Goal: Information Seeking & Learning: Learn about a topic

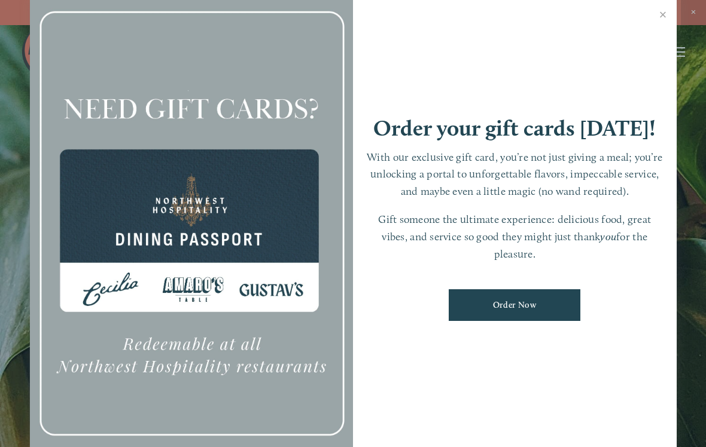
click at [666, 11] on link "Close" at bounding box center [662, 15] width 23 height 33
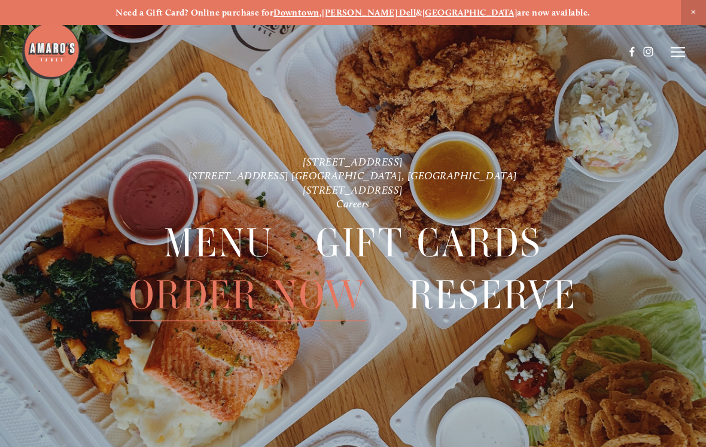
click at [192, 243] on span "Menu" at bounding box center [218, 243] width 109 height 51
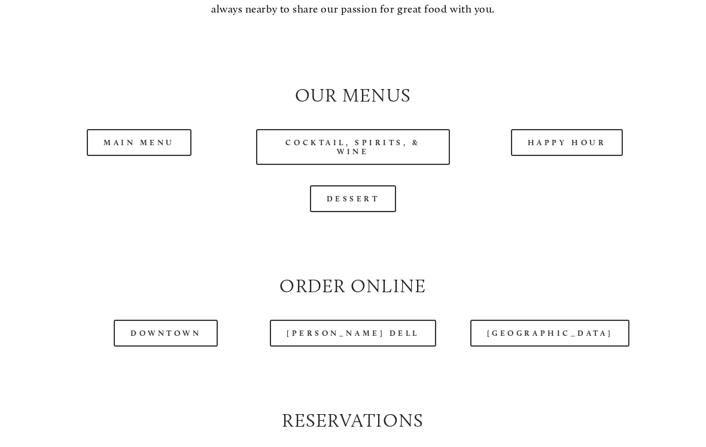
scroll to position [1036, 0]
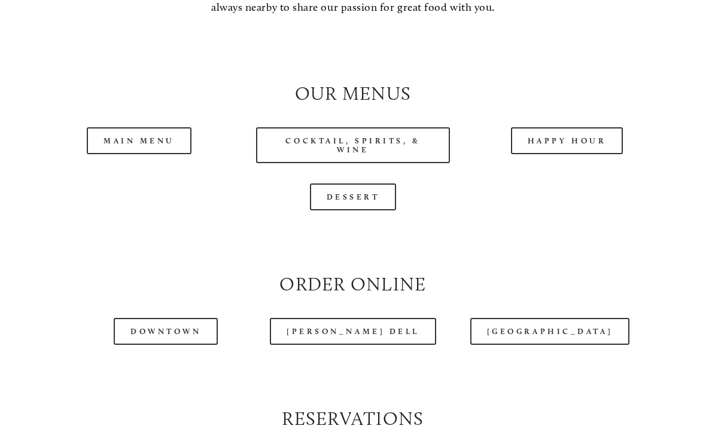
click at [294, 155] on link "Cocktail, Spirits, & Wine" at bounding box center [352, 145] width 193 height 36
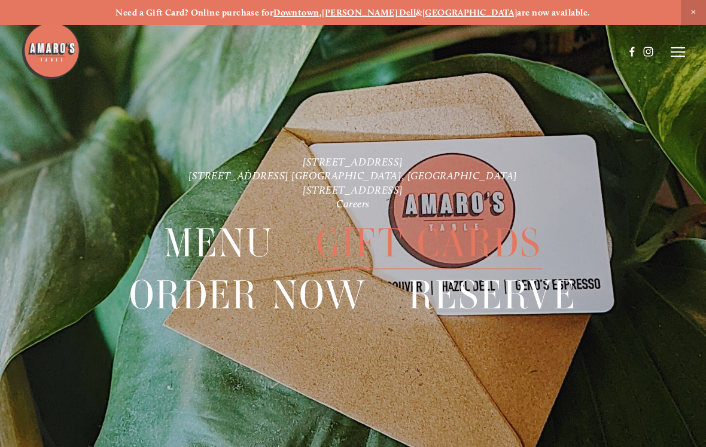
click at [212, 243] on span "Menu" at bounding box center [218, 243] width 109 height 51
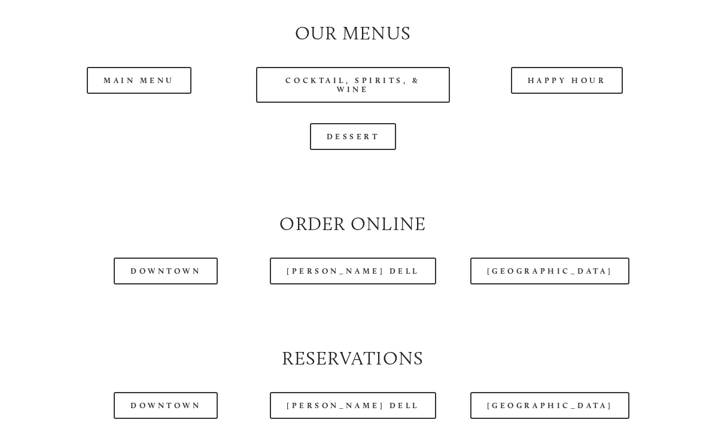
scroll to position [1095, 0]
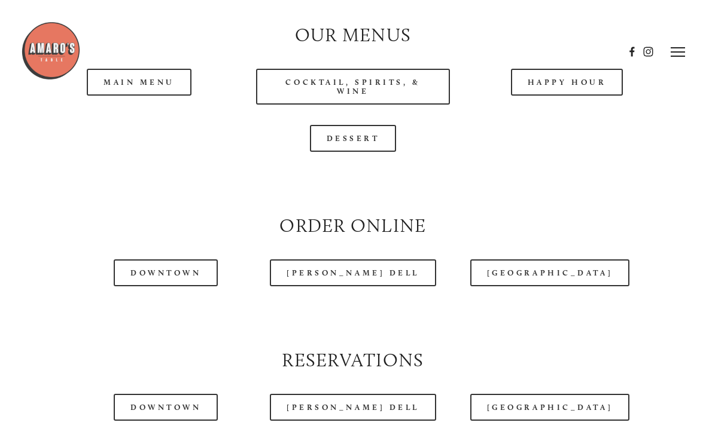
click at [552, 91] on header "Menu Order Now Visit Gallery 0" at bounding box center [352, 52] width 663 height 104
click at [550, 88] on header "Menu Order Now Visit Gallery 0" at bounding box center [352, 52] width 663 height 104
click at [556, 90] on header "Menu Order Now Visit Gallery 0" at bounding box center [352, 52] width 663 height 104
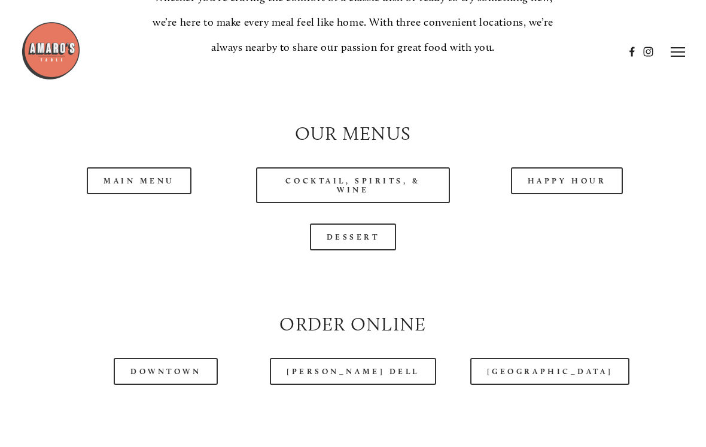
scroll to position [995, 0]
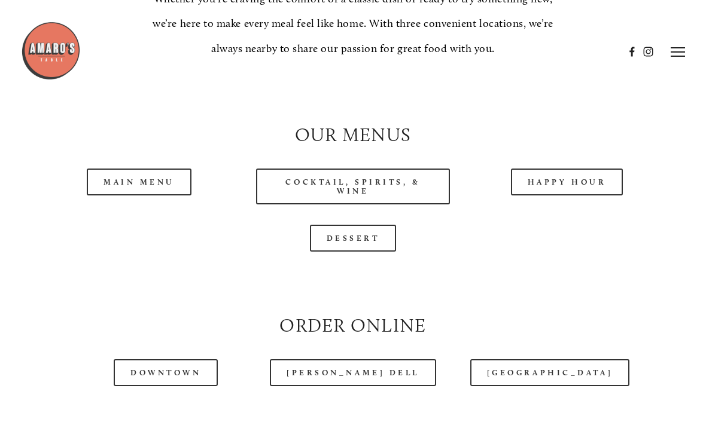
click at [558, 185] on link "Happy Hour" at bounding box center [567, 182] width 112 height 27
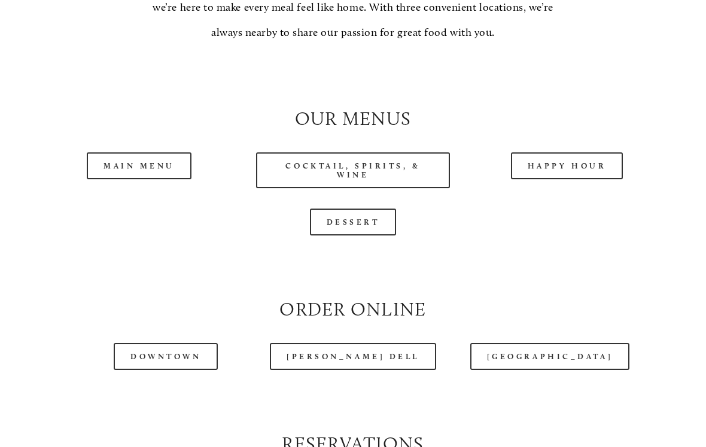
click at [338, 235] on link "Dessert" at bounding box center [353, 222] width 87 height 27
